Goal: Check status: Check status

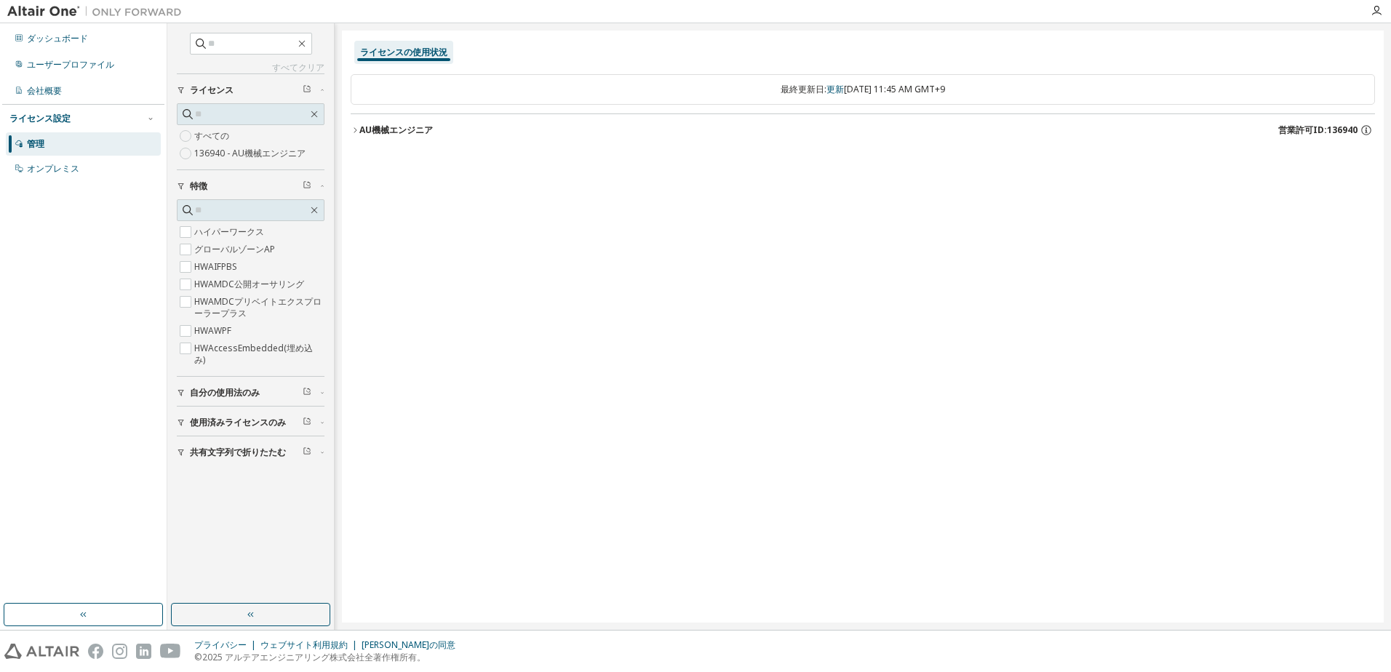
click at [400, 130] on font "AU機械エンジニア" at bounding box center [395, 130] width 73 height 12
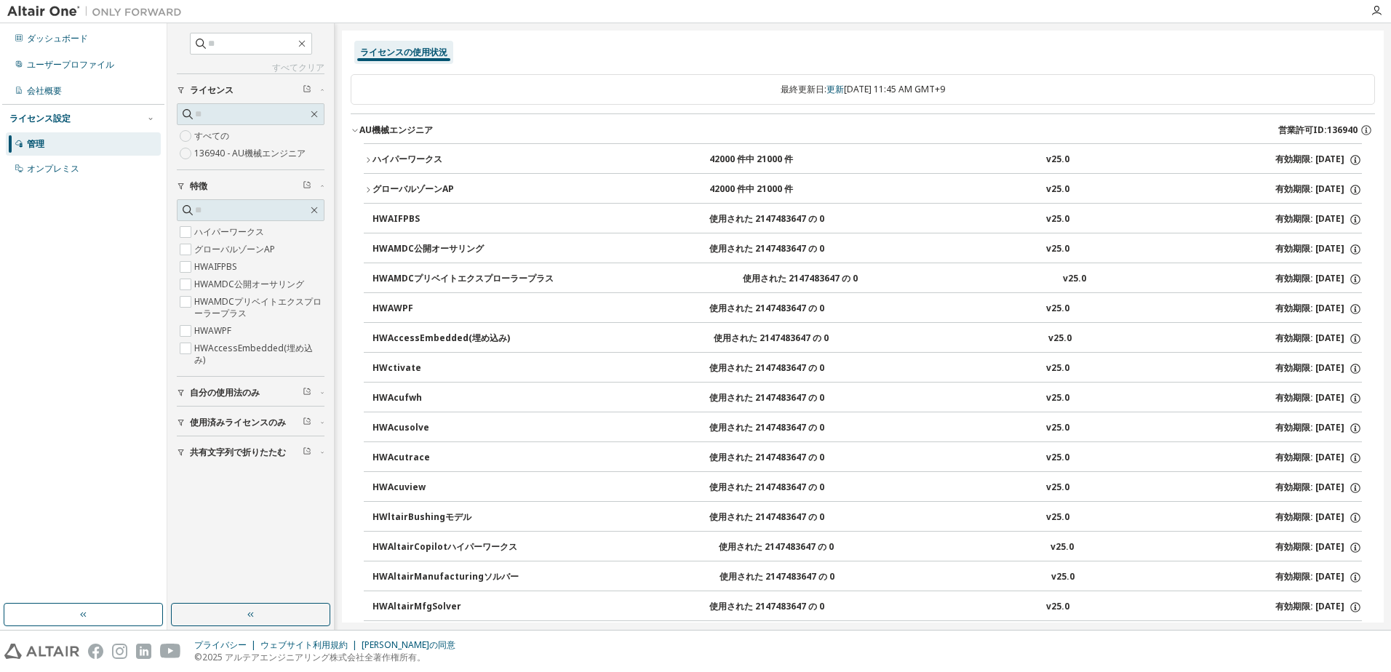
click at [632, 55] on div "ライセンスの使用状況" at bounding box center [863, 52] width 1025 height 26
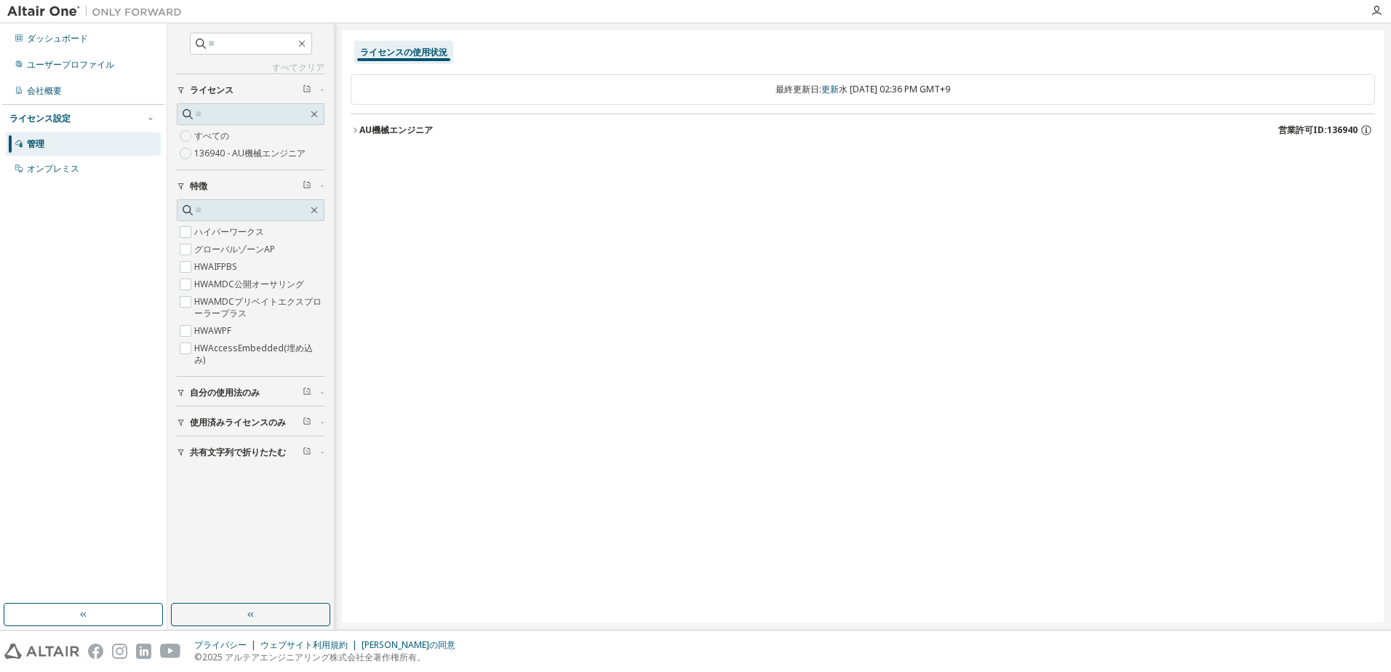
click at [362, 127] on font "AU機械エンジニア" at bounding box center [395, 130] width 73 height 12
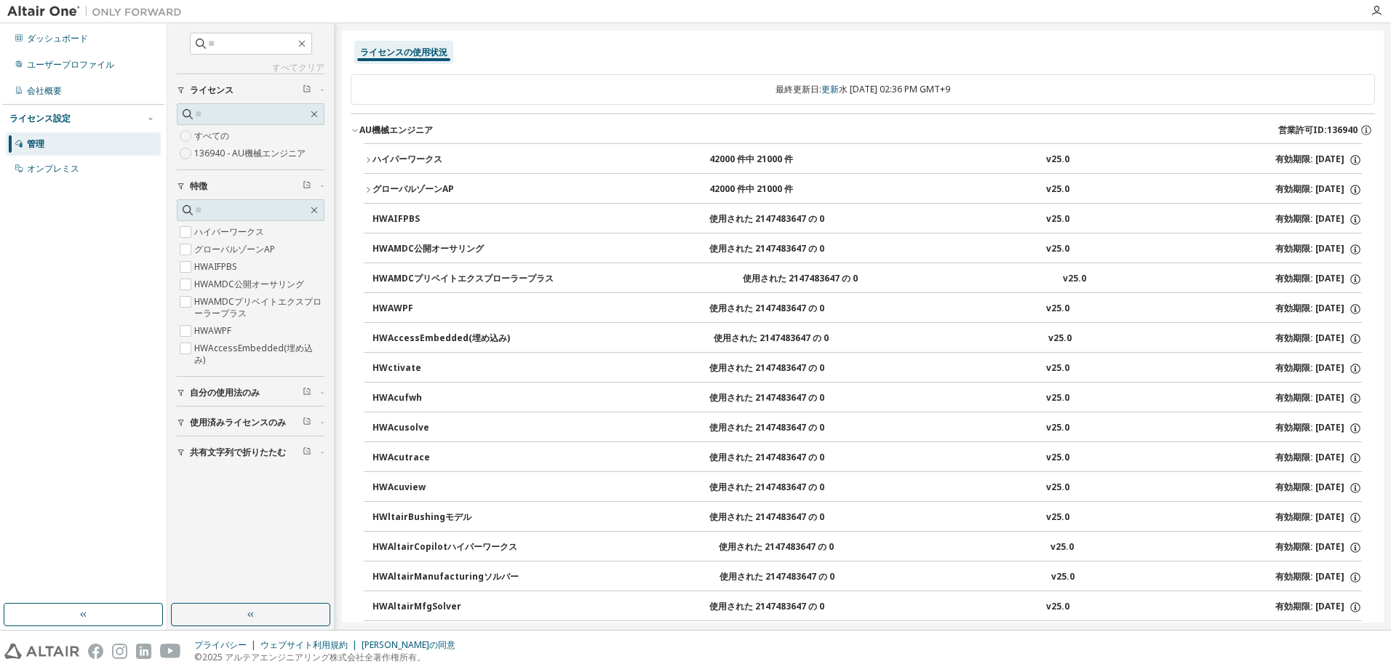
click at [234, 415] on button "使用済みライセンスのみ" at bounding box center [251, 423] width 148 height 32
click at [210, 442] on label "はい" at bounding box center [204, 444] width 20 height 17
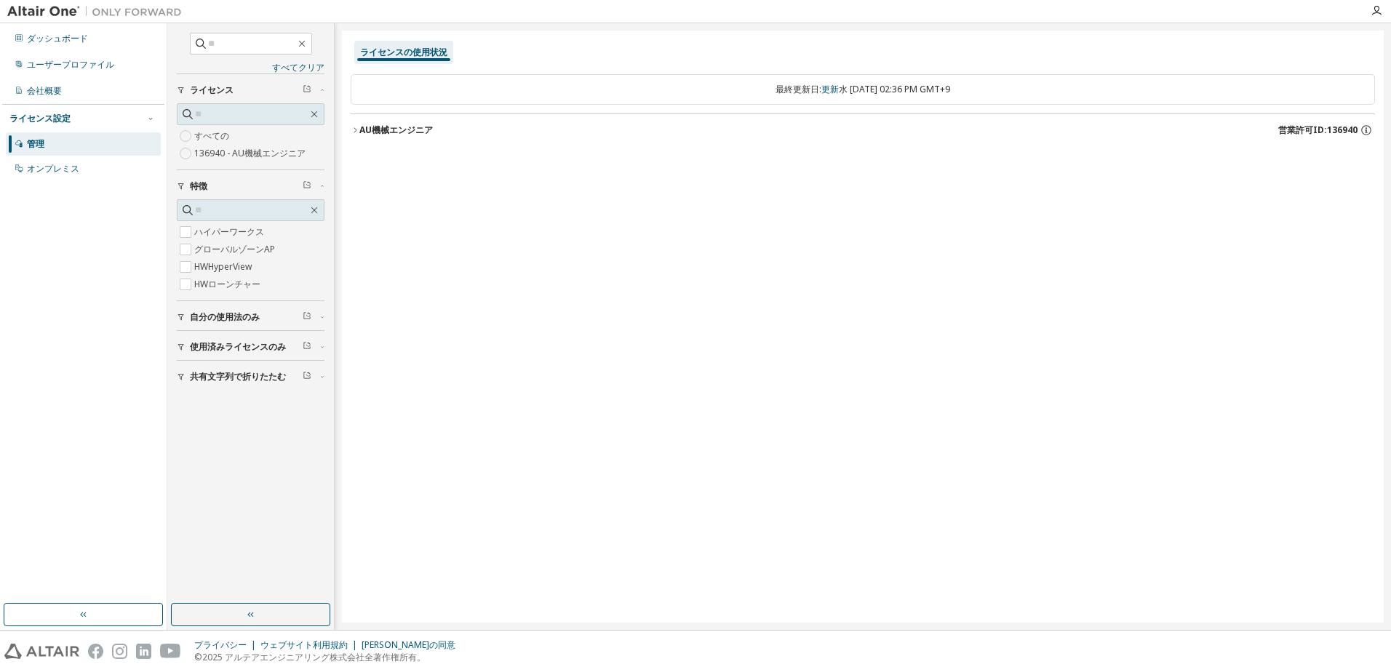
click at [391, 123] on button "AU機械エンジニア 営業許可ID:136940" at bounding box center [863, 130] width 1025 height 32
